Goal: Information Seeking & Learning: Learn about a topic

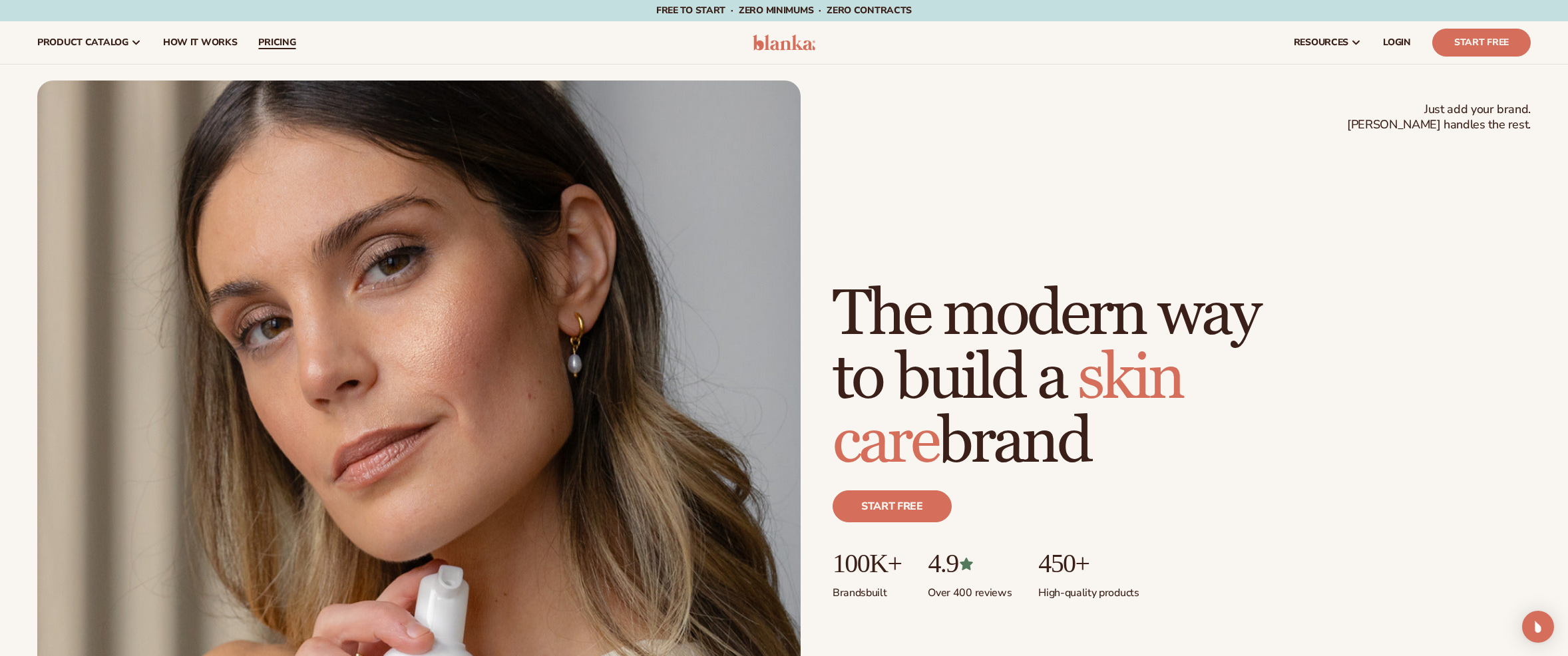
click at [282, 37] on span "pricing" at bounding box center [277, 42] width 37 height 11
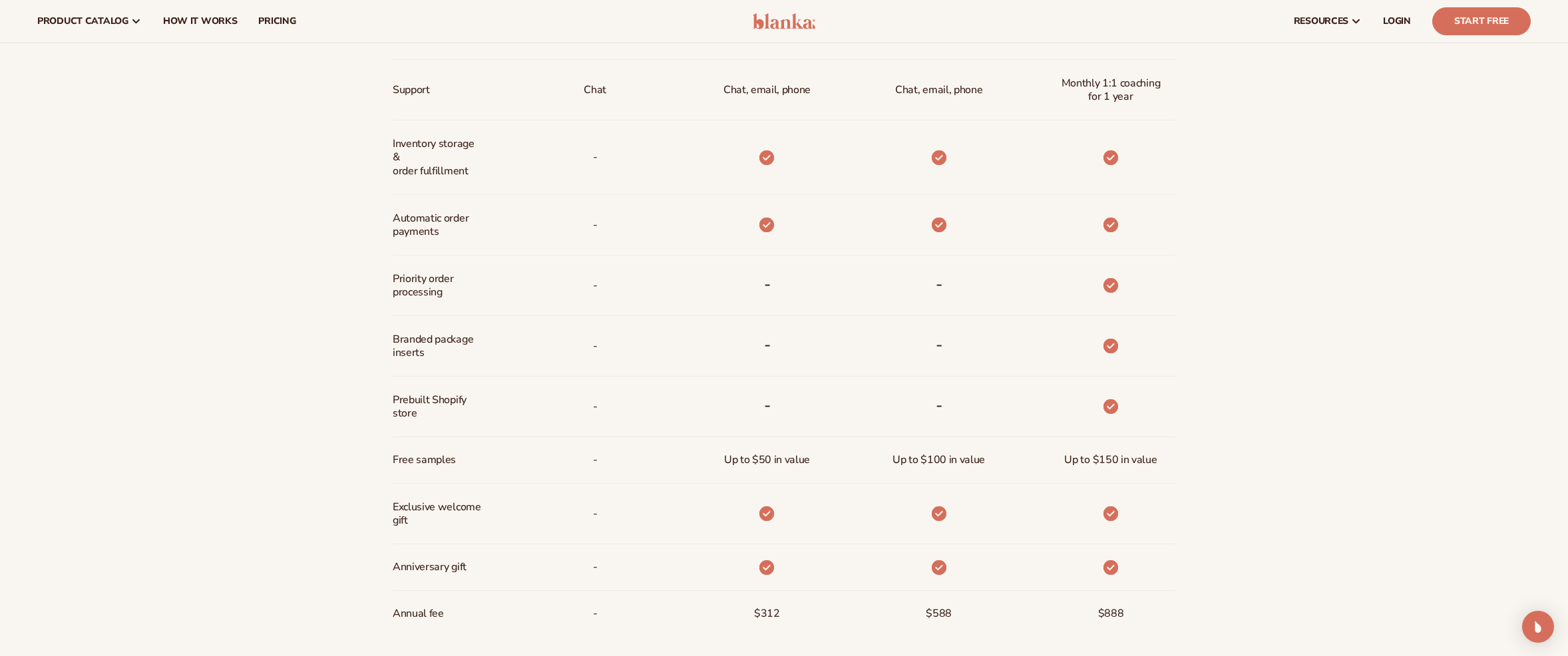
scroll to position [935, 0]
drag, startPoint x: 1133, startPoint y: 101, endPoint x: 1035, endPoint y: 72, distance: 102.2
click at [1035, 72] on div "Monthly 1:1 coaching for 1 year" at bounding box center [1089, 90] width 171 height 61
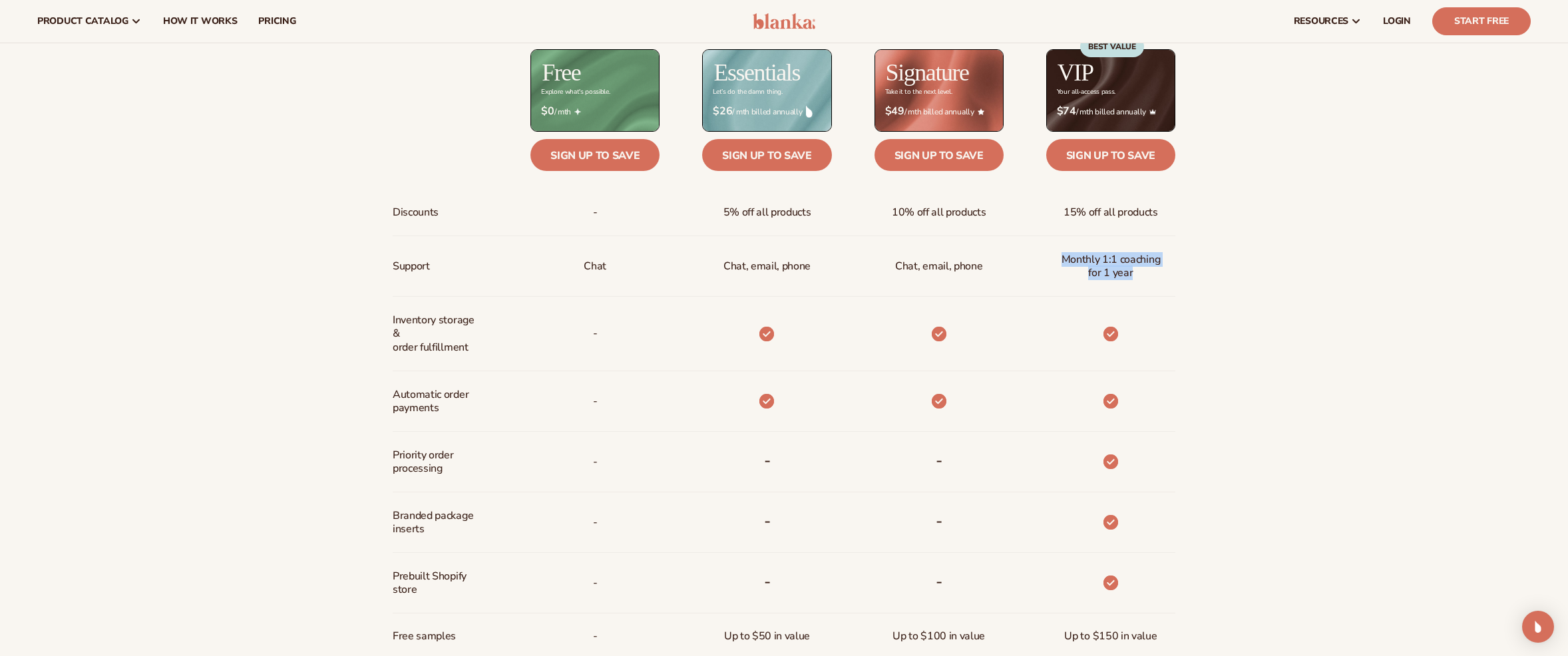
scroll to position [724, 0]
